Goal: Obtain resource: Download file/media

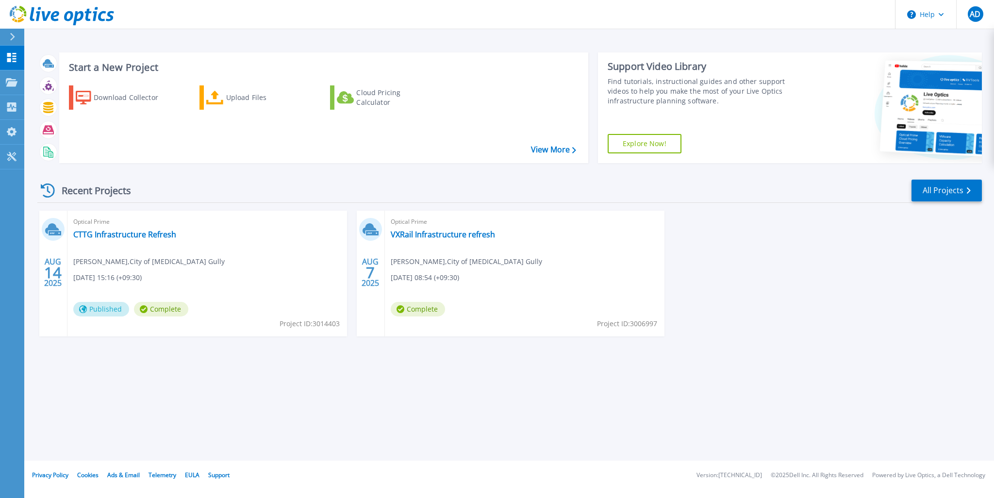
click at [503, 235] on div "Optical Prime VXRail Infrastructure refresh [PERSON_NAME] , City of [MEDICAL_DA…" at bounding box center [525, 274] width 280 height 126
click at [474, 236] on link "VXRail Infrastructure refresh" at bounding box center [443, 235] width 104 height 10
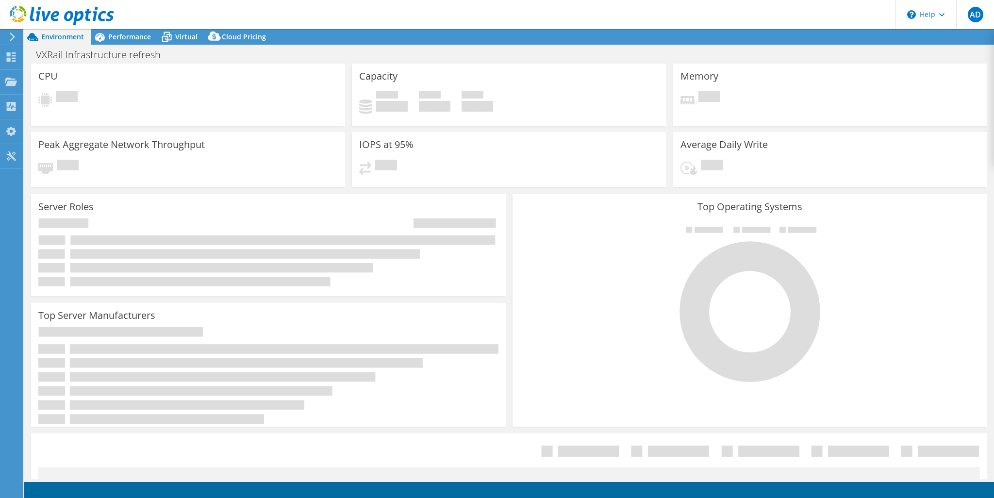
select select "[GEOGRAPHIC_DATA]"
select select "AUD"
click at [231, 35] on span "Cloud Pricing" at bounding box center [244, 36] width 44 height 9
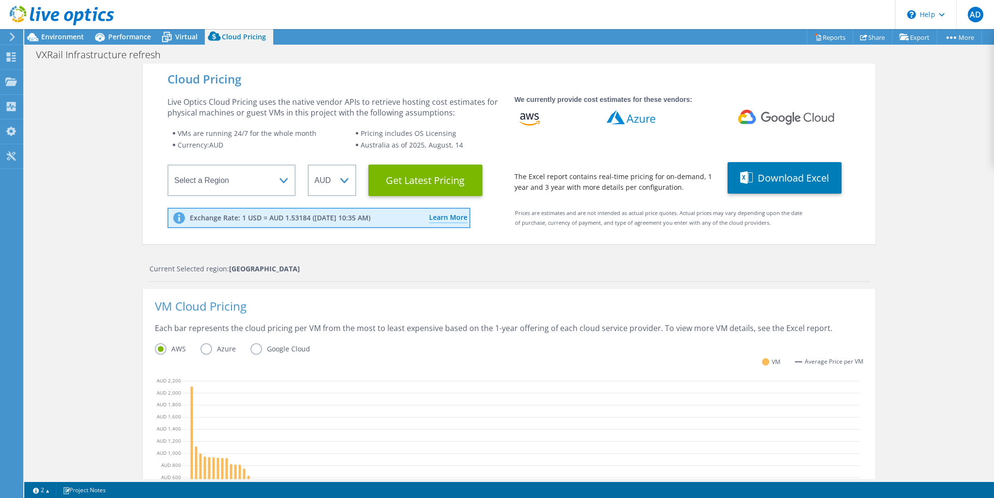
click at [788, 177] on button "Download Excel" at bounding box center [785, 178] width 114 height 32
